Goal: Transaction & Acquisition: Subscribe to service/newsletter

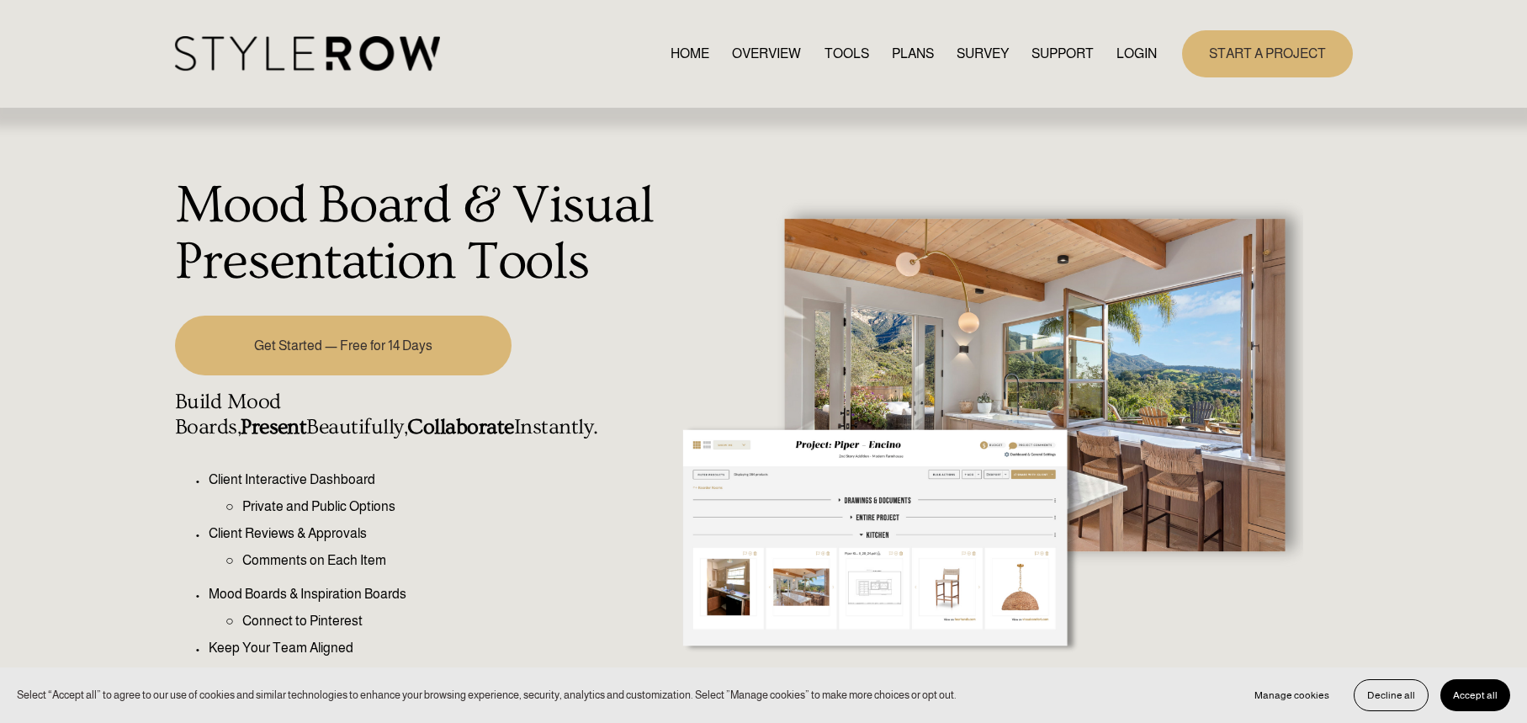
click at [895, 54] on link "PLANS" at bounding box center [913, 53] width 42 height 23
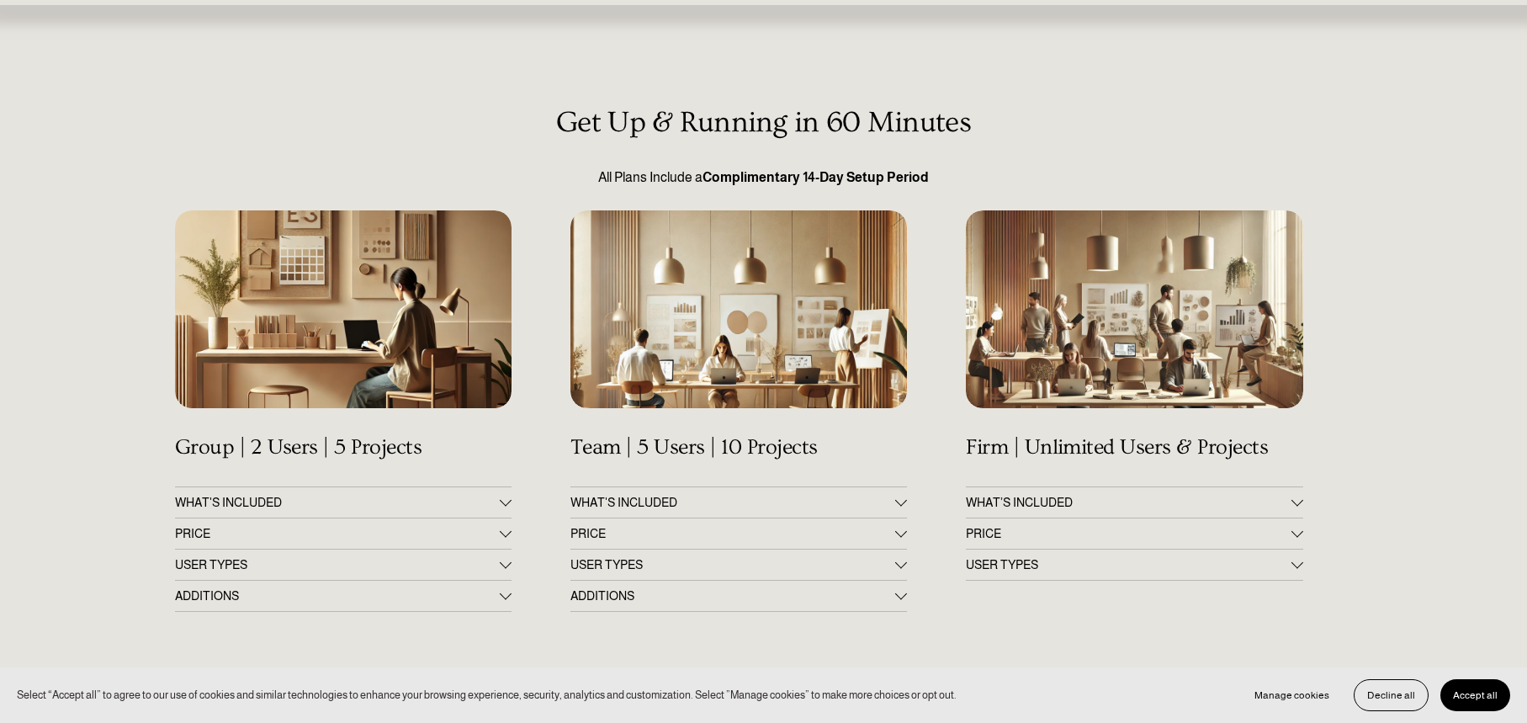
scroll to position [258, 0]
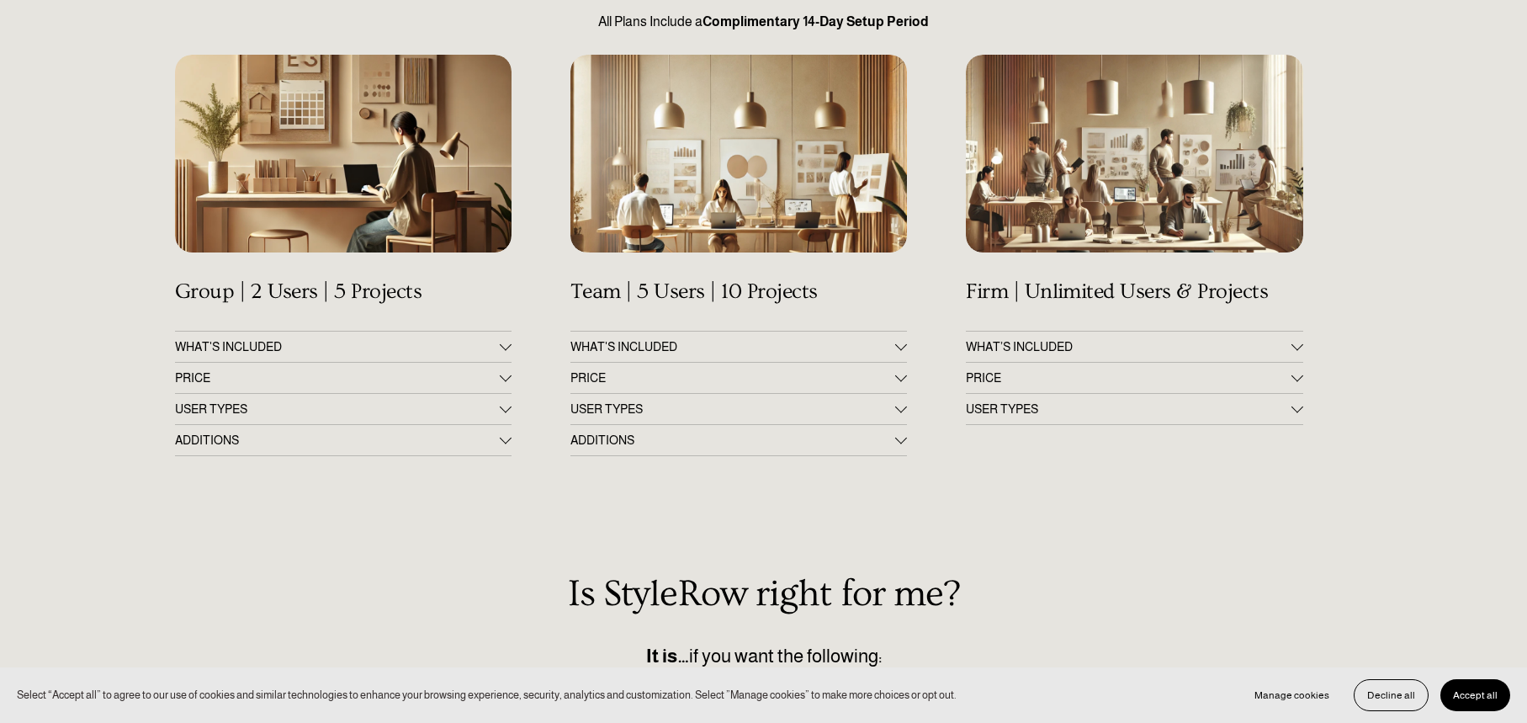
click at [505, 378] on div at bounding box center [506, 376] width 12 height 12
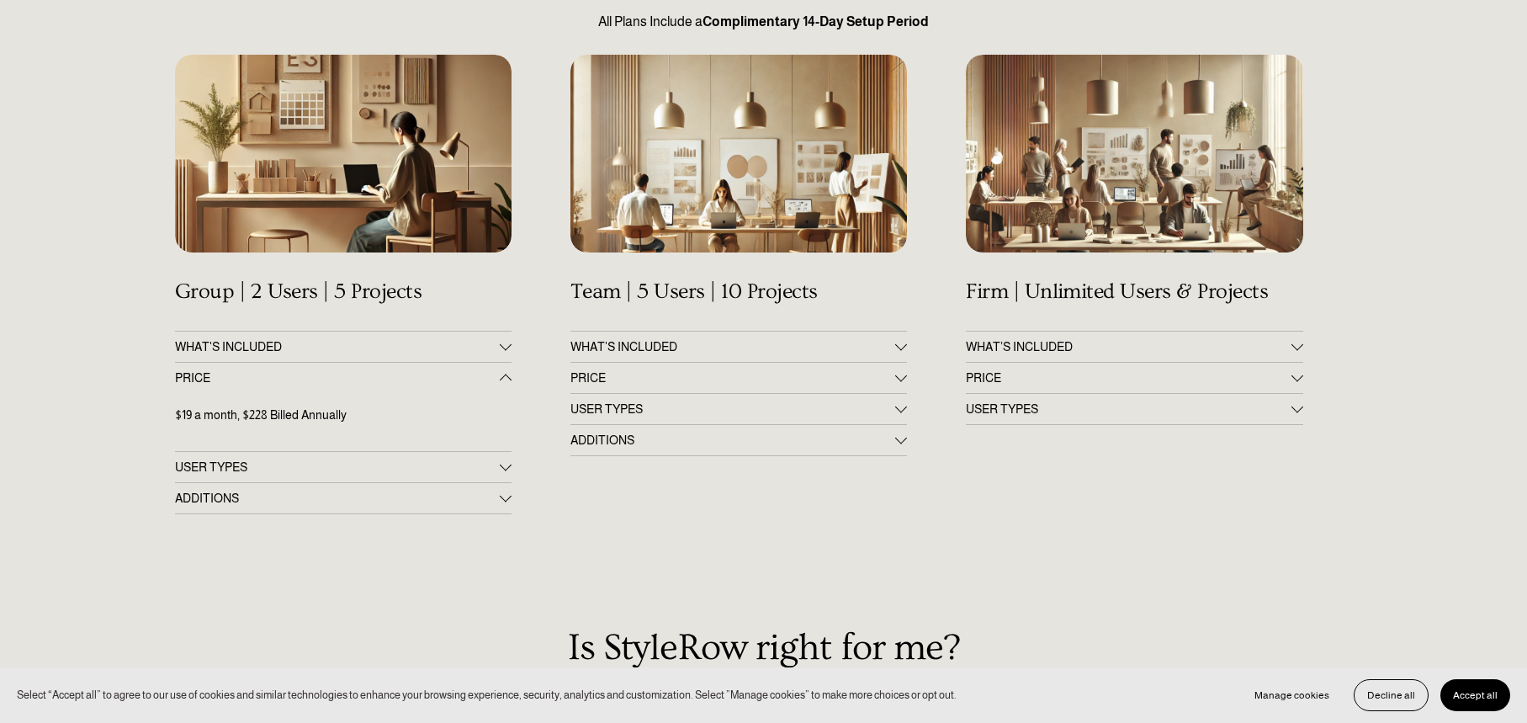
click at [1296, 383] on div at bounding box center [1297, 378] width 12 height 12
click at [121, 130] on div "Get Up & Running in 60 Minutes All Plans Include a Complimentary 14-Day Setup P…" at bounding box center [763, 562] width 1527 height 1224
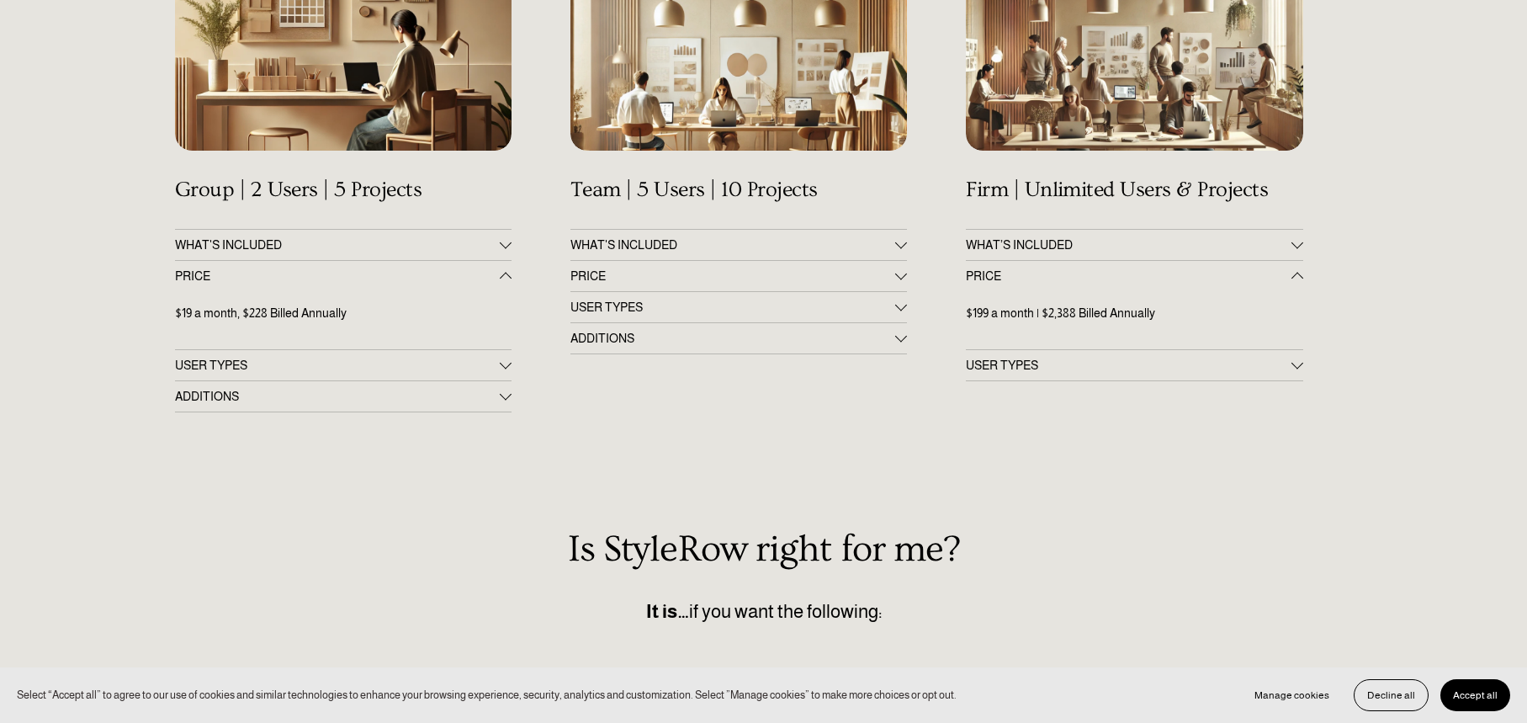
scroll to position [0, 0]
